Goal: Task Accomplishment & Management: Use online tool/utility

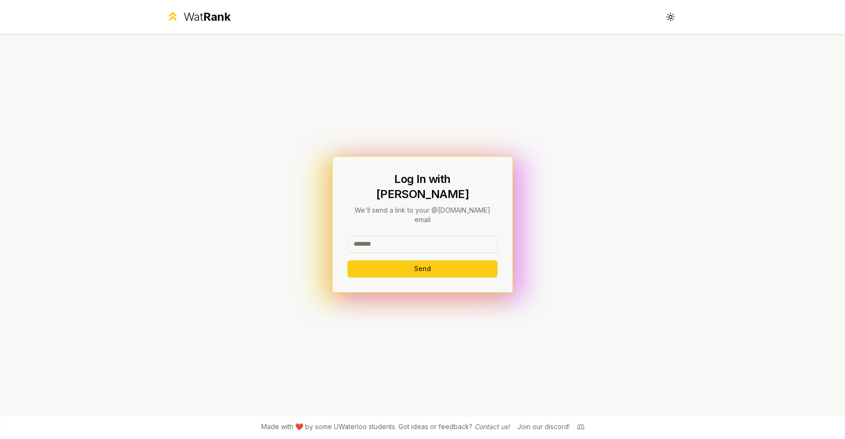
click at [412, 220] on div "Log In with WatIAM We'll send a link to your @[DOMAIN_NAME] email Send" at bounding box center [423, 225] width 150 height 106
click at [408, 236] on input at bounding box center [423, 244] width 150 height 17
type input "******"
click at [348, 260] on button "Send" at bounding box center [423, 268] width 150 height 17
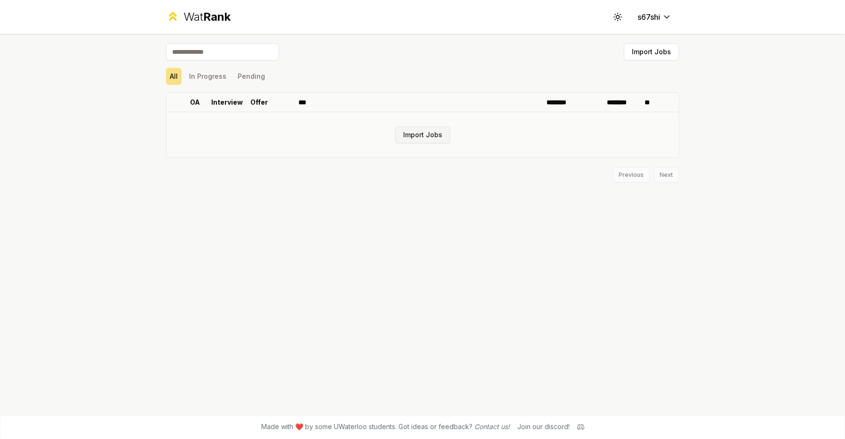
click at [412, 132] on button "Import Jobs" at bounding box center [422, 134] width 55 height 17
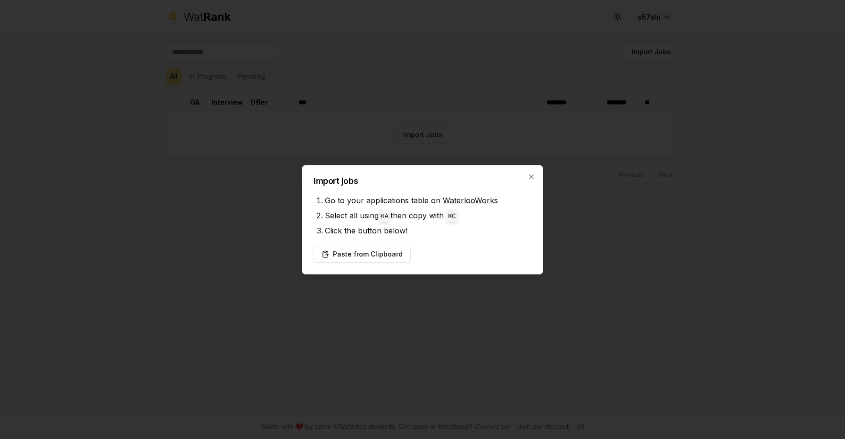
click at [469, 200] on link "WaterlooWorks" at bounding box center [470, 200] width 55 height 9
click at [384, 250] on button "Paste from Clipboard" at bounding box center [362, 254] width 97 height 17
click at [385, 252] on button "Paste from Clipboard" at bounding box center [362, 254] width 97 height 17
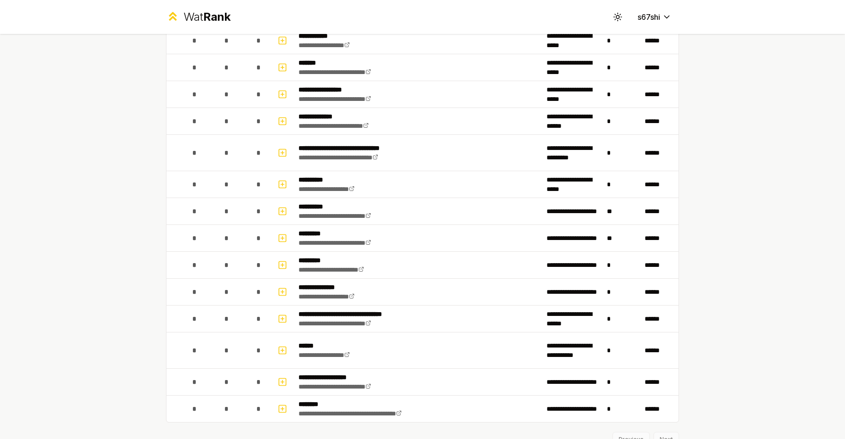
scroll to position [999, 0]
